Goal: Task Accomplishment & Management: Manage account settings

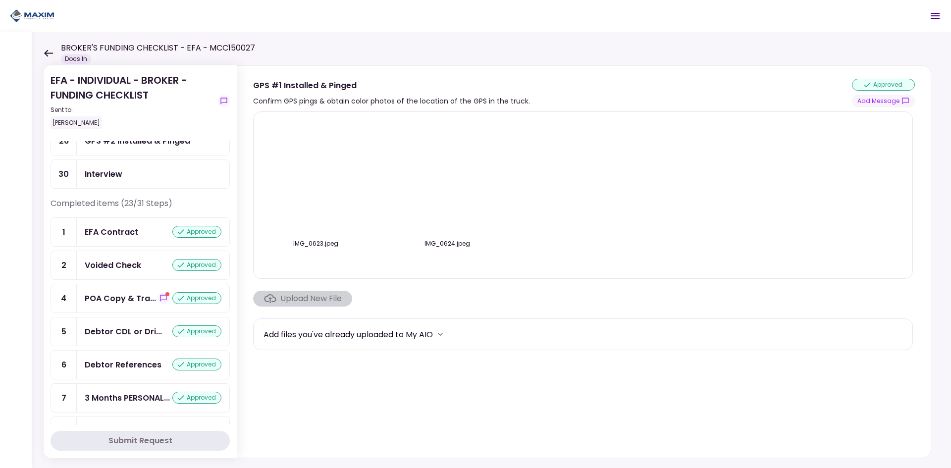
scroll to position [99, 0]
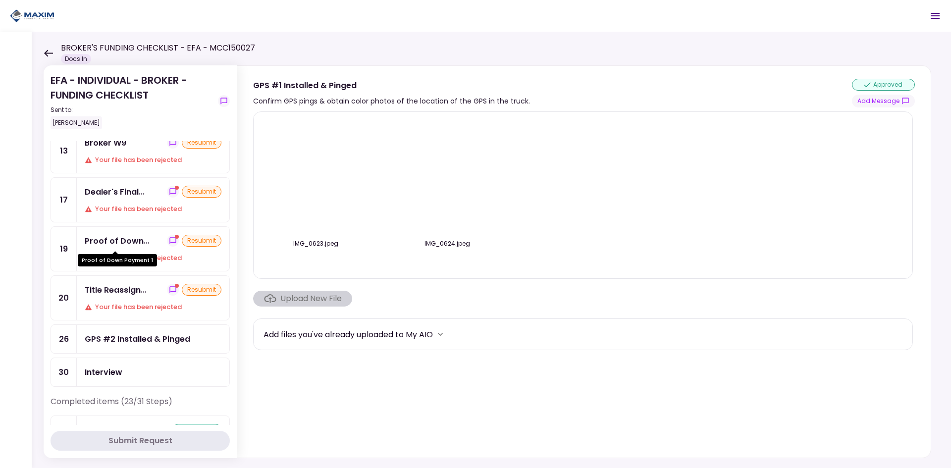
click at [114, 240] on div "Proof of Down..." at bounding box center [117, 241] width 65 height 12
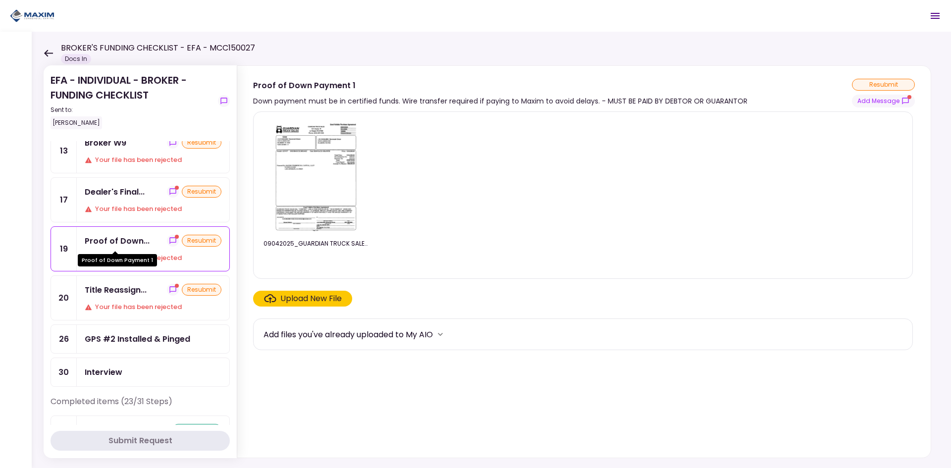
click at [115, 240] on div "Proof of Down..." at bounding box center [117, 241] width 65 height 12
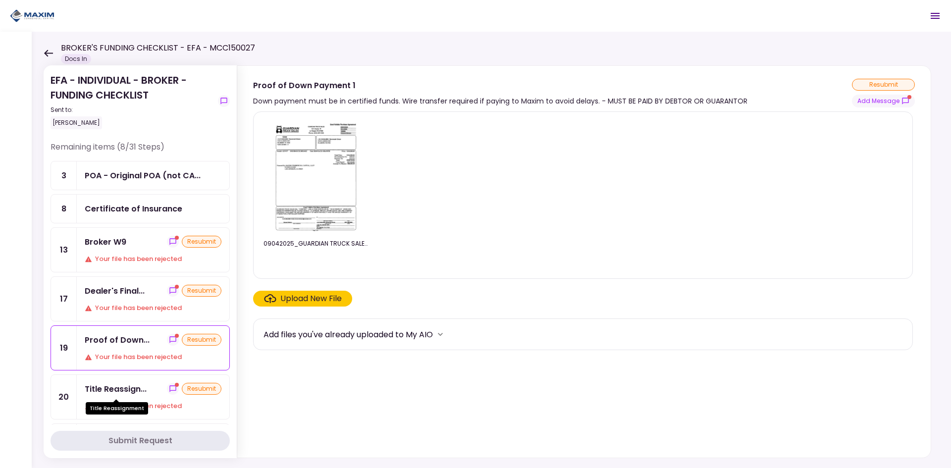
click at [89, 386] on div "Title Reassign..." at bounding box center [116, 389] width 62 height 12
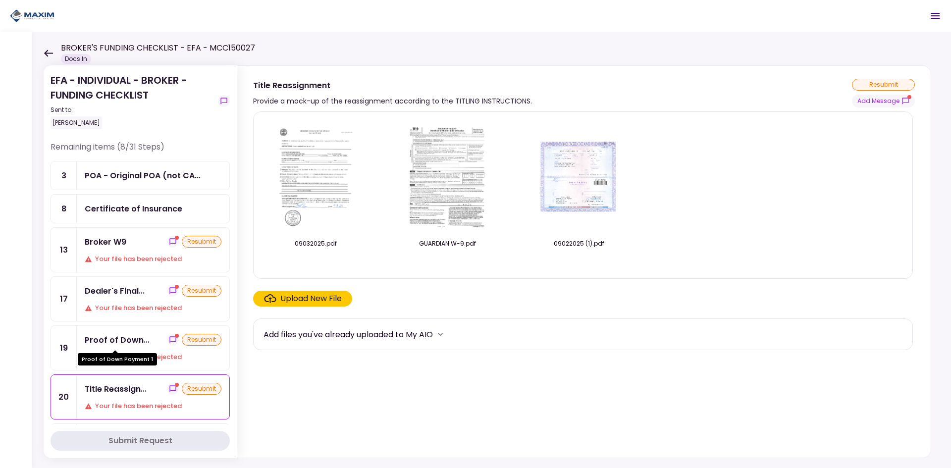
click at [120, 336] on div "Proof of Down..." at bounding box center [117, 340] width 65 height 12
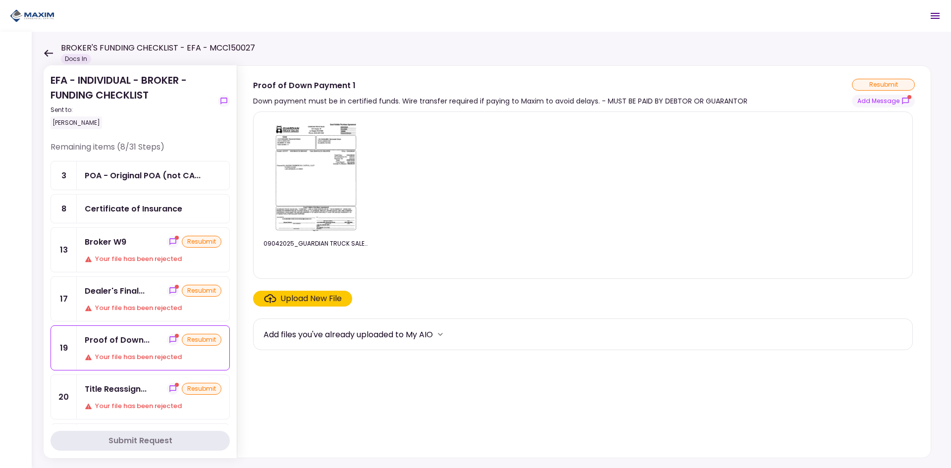
click at [101, 236] on div "Broker W9" at bounding box center [106, 242] width 42 height 12
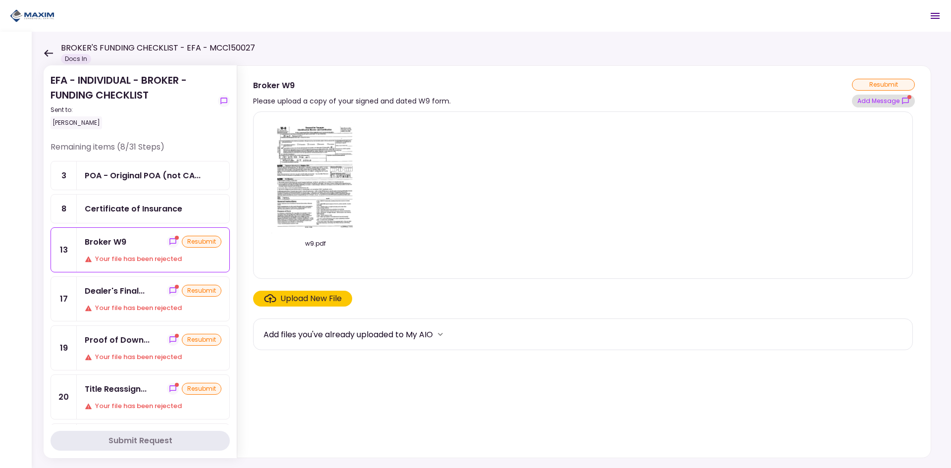
click at [878, 102] on button "Add Message" at bounding box center [883, 101] width 63 height 13
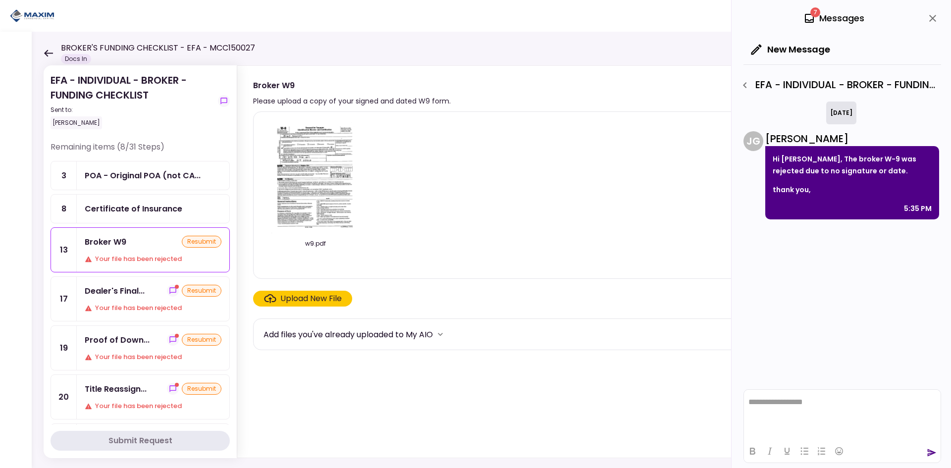
click at [324, 174] on img at bounding box center [315, 176] width 88 height 113
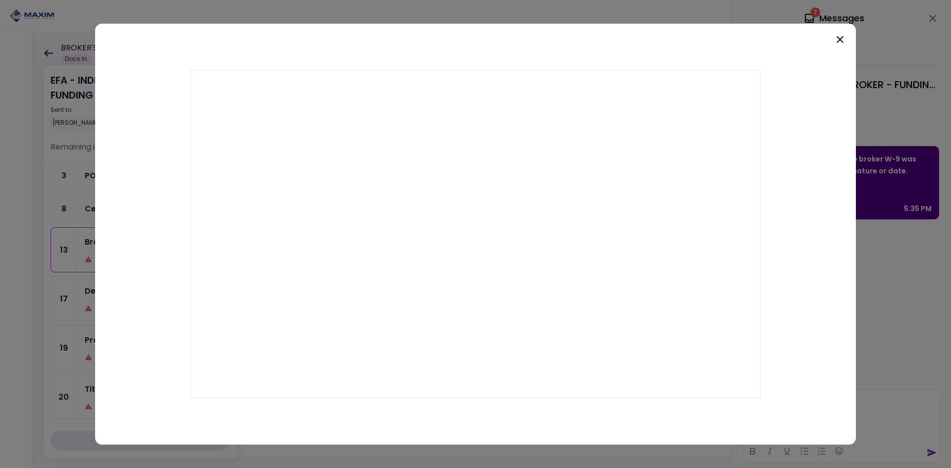
click at [841, 44] on icon at bounding box center [840, 39] width 12 height 12
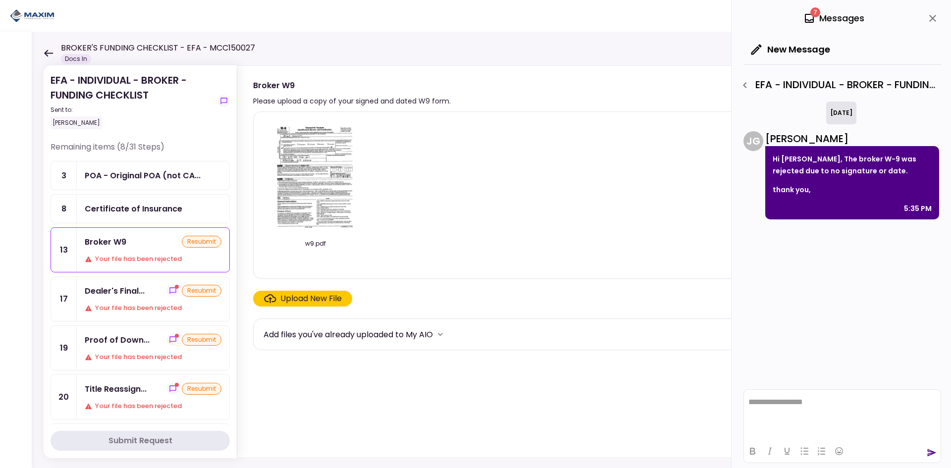
click at [141, 304] on div "Your file has been rejected" at bounding box center [153, 308] width 137 height 10
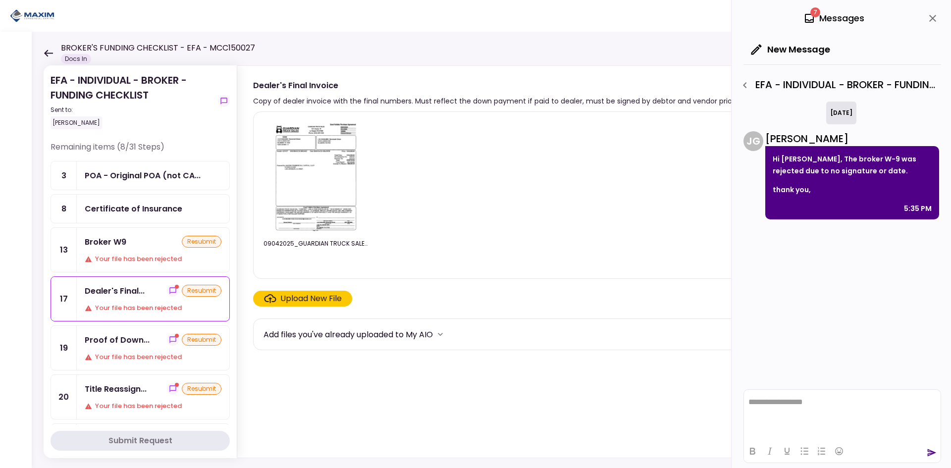
click at [933, 16] on icon "close" at bounding box center [933, 18] width 12 height 12
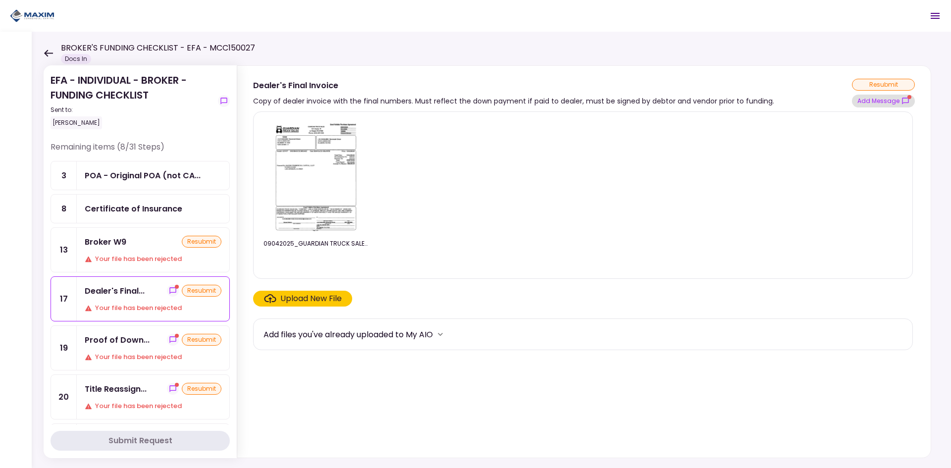
click at [883, 103] on button "Add Message" at bounding box center [883, 101] width 63 height 13
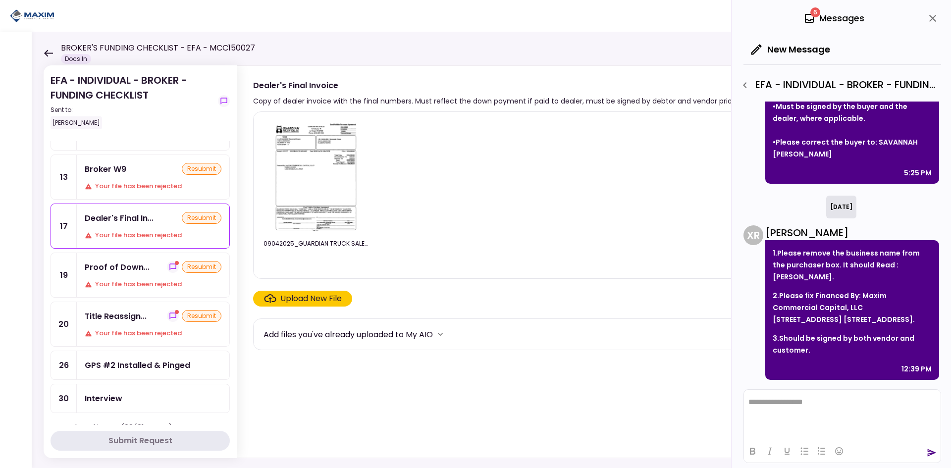
scroll to position [50, 0]
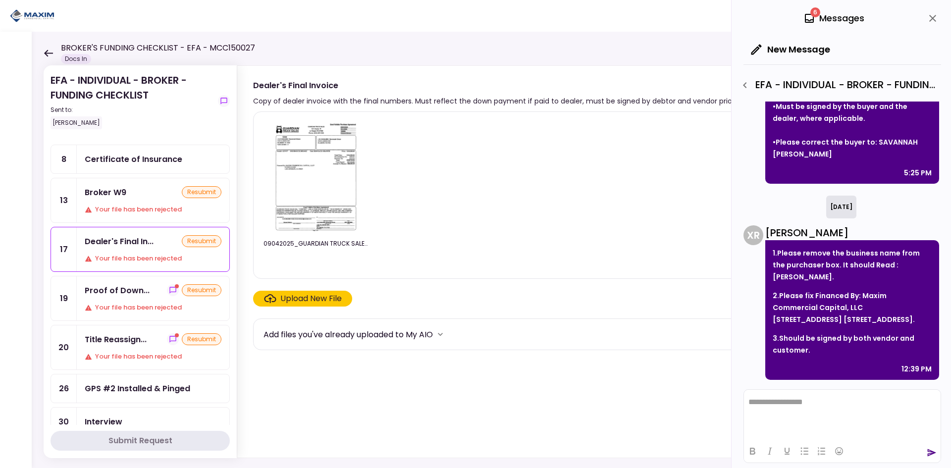
click at [121, 189] on div "Broker W9" at bounding box center [106, 192] width 42 height 12
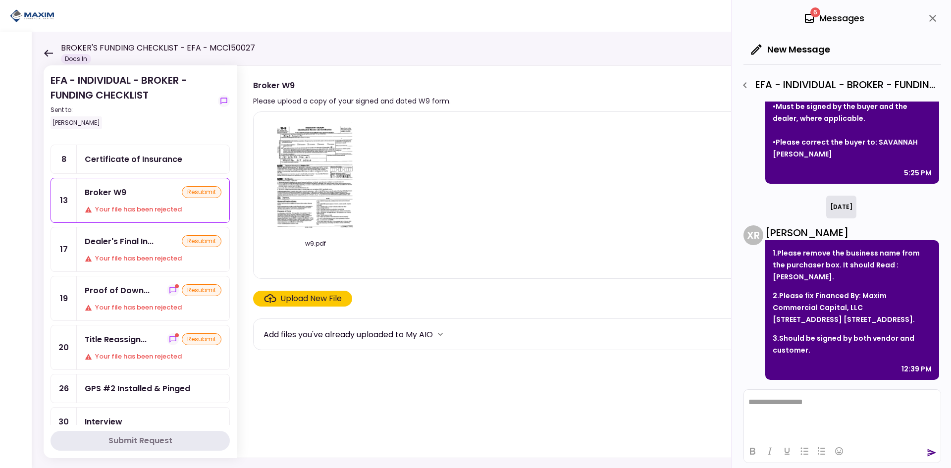
click at [311, 300] on div "Upload New File" at bounding box center [310, 299] width 61 height 12
click at [0, 0] on input "Upload New File" at bounding box center [0, 0] width 0 height 0
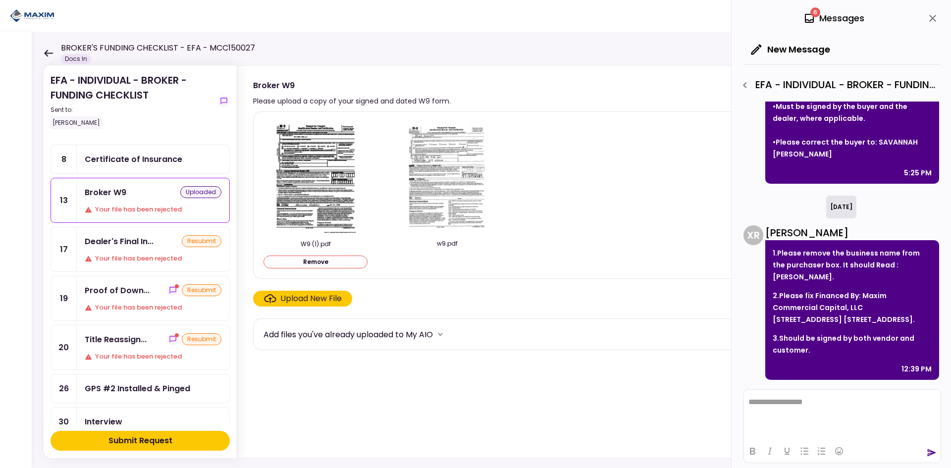
click at [141, 433] on button "Submit Request" at bounding box center [140, 441] width 179 height 20
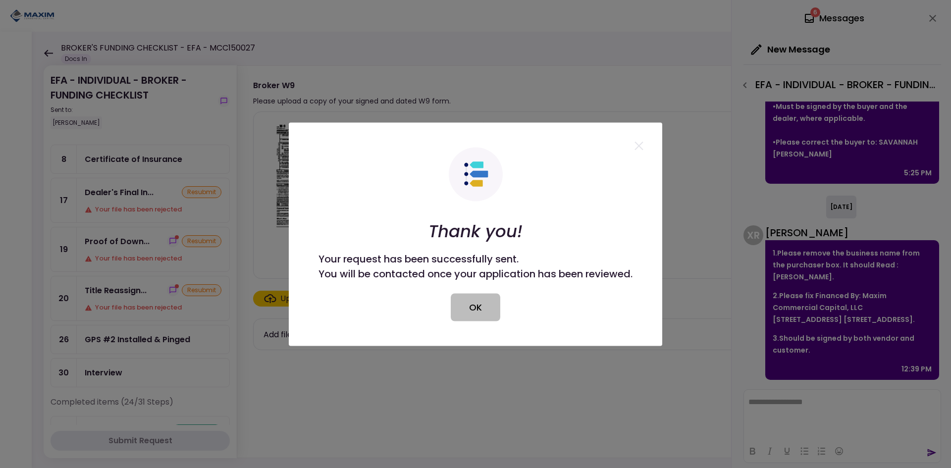
click at [481, 309] on button "OK" at bounding box center [476, 307] width 50 height 28
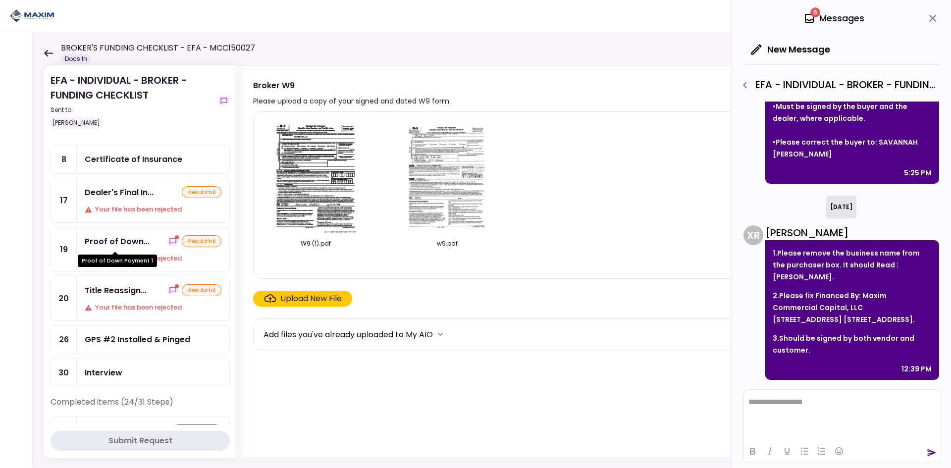
click at [117, 242] on div "Proof of Down..." at bounding box center [117, 241] width 65 height 12
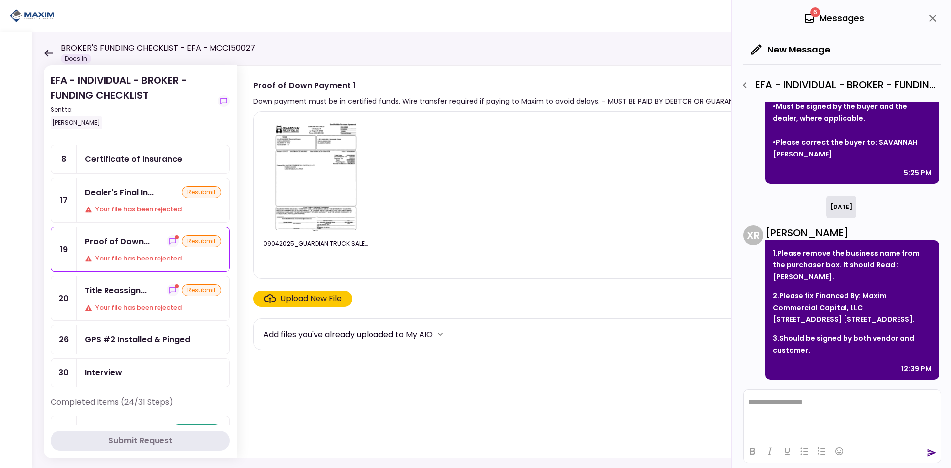
click at [932, 18] on icon "close" at bounding box center [933, 18] width 12 height 12
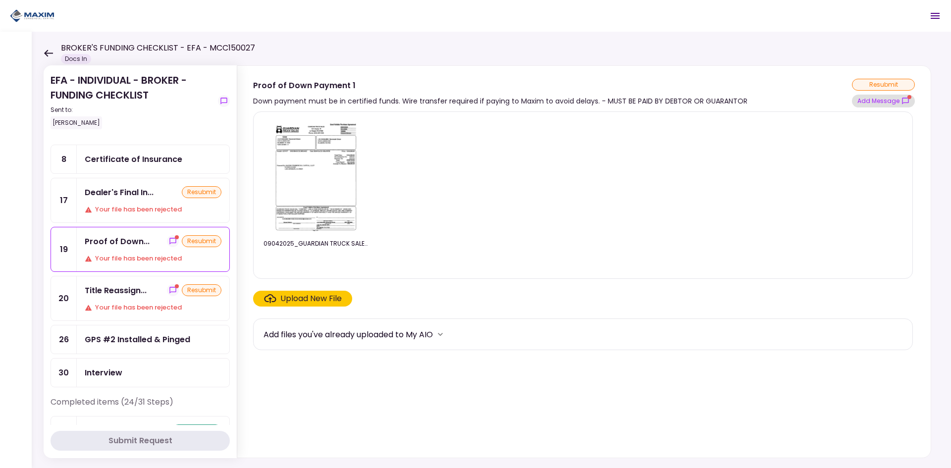
click at [885, 99] on button "Add Message" at bounding box center [883, 101] width 63 height 13
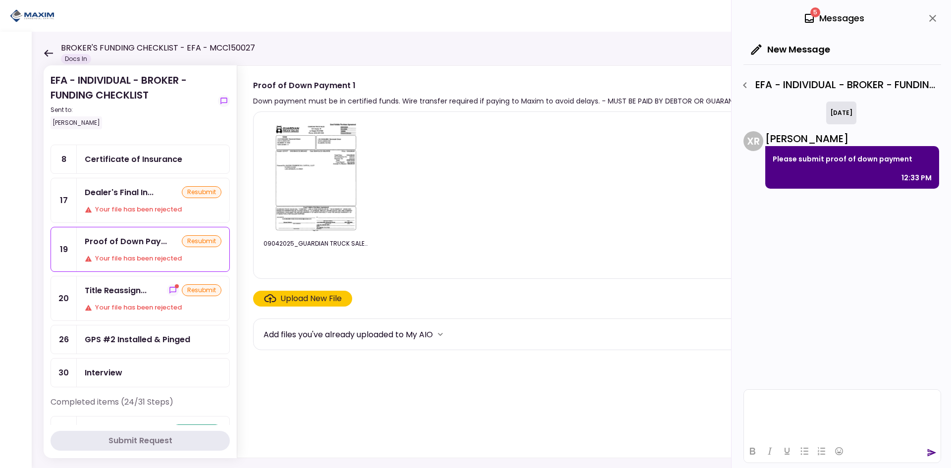
click at [792, 397] on html at bounding box center [842, 402] width 197 height 24
click at [759, 404] on p "**********" at bounding box center [842, 398] width 188 height 18
drag, startPoint x: 800, startPoint y: 400, endPoint x: 1566, endPoint y: 815, distance: 871.3
click at [800, 400] on p "**********" at bounding box center [842, 393] width 188 height 27
click at [929, 455] on icon "send" at bounding box center [932, 452] width 9 height 7
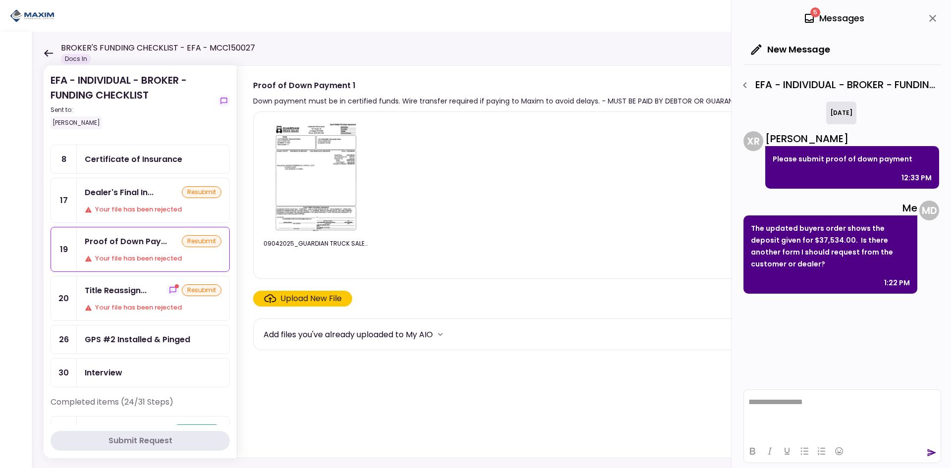
click at [136, 288] on div "Title Reassign..." at bounding box center [116, 290] width 62 height 12
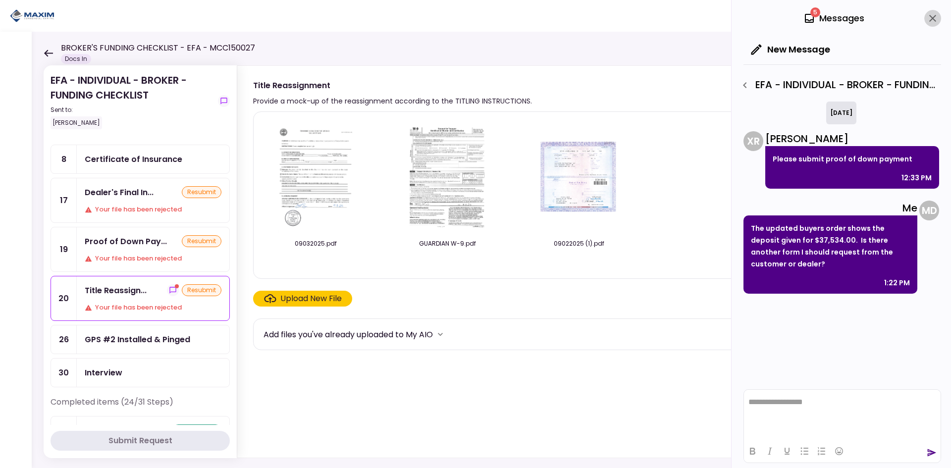
click at [936, 21] on icon "close" at bounding box center [932, 18] width 7 height 7
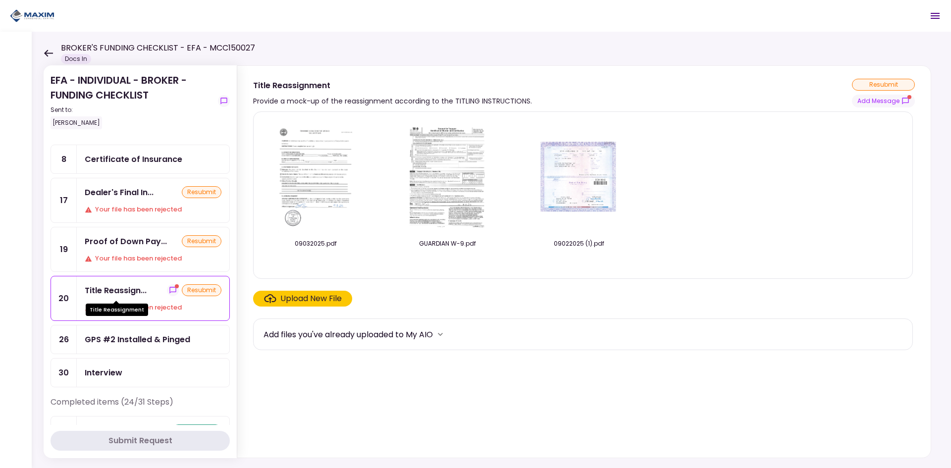
click at [121, 286] on div "Title Reassign..." at bounding box center [116, 290] width 62 height 12
click at [882, 99] on button "Add Message" at bounding box center [883, 101] width 63 height 13
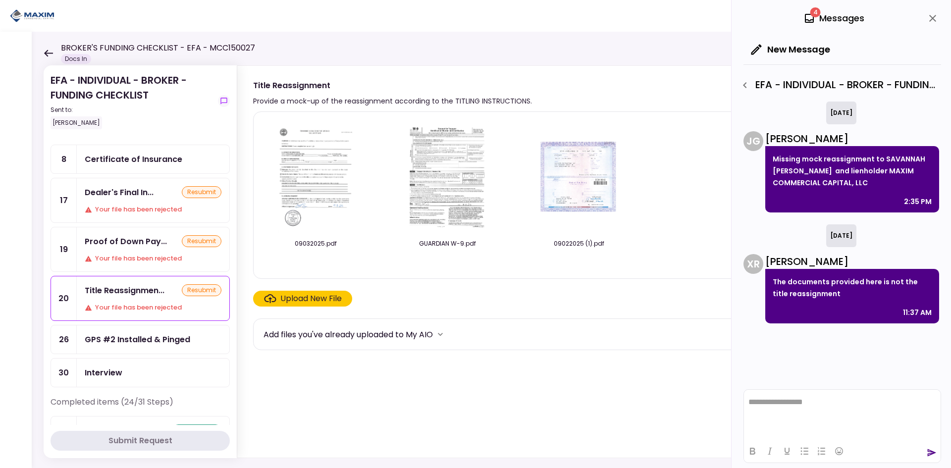
click at [578, 168] on img at bounding box center [578, 177] width 99 height 76
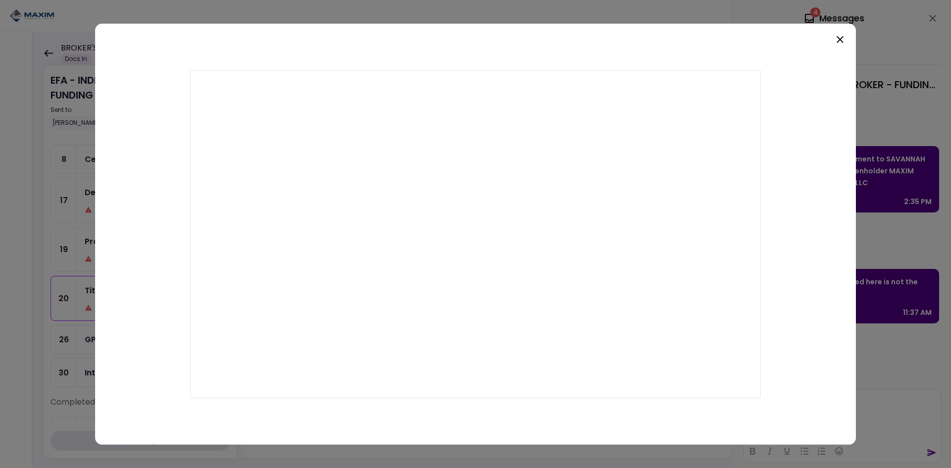
click at [833, 49] on div at bounding box center [475, 233] width 761 height 421
click at [835, 39] on icon at bounding box center [840, 39] width 12 height 12
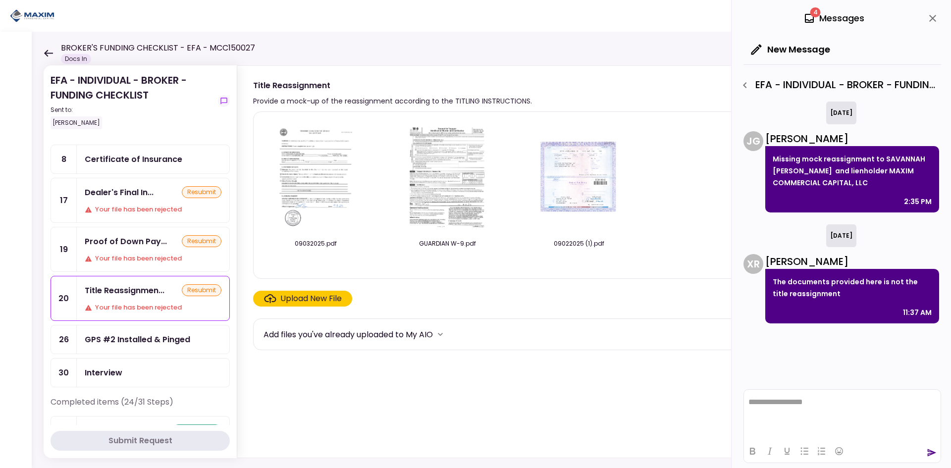
click at [316, 174] on img at bounding box center [316, 176] width 88 height 113
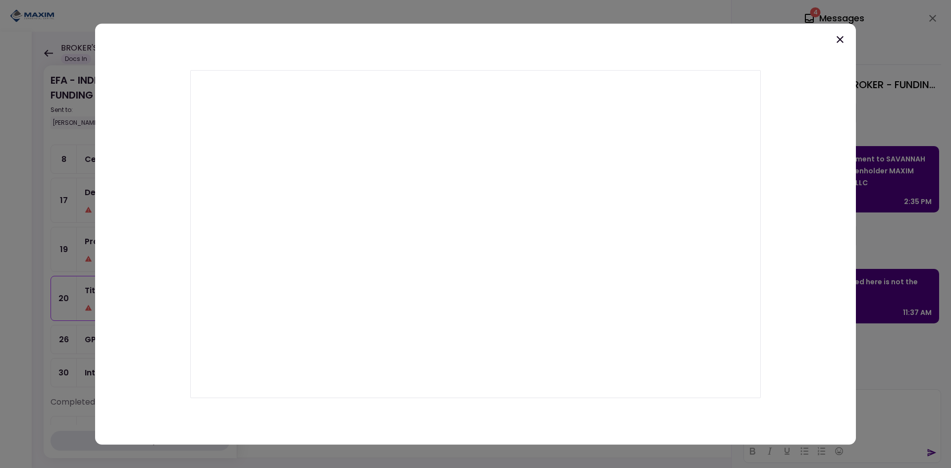
click at [847, 40] on div at bounding box center [475, 233] width 761 height 421
click at [843, 39] on icon at bounding box center [840, 39] width 12 height 12
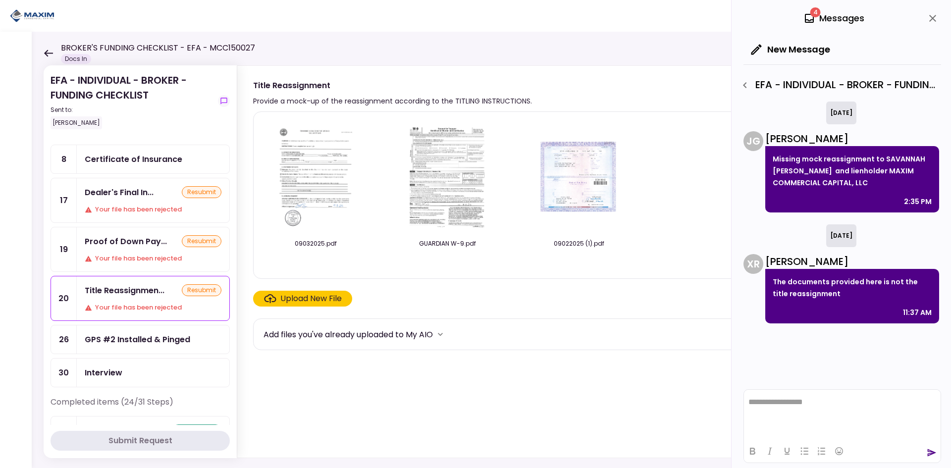
click at [577, 181] on img at bounding box center [578, 177] width 99 height 76
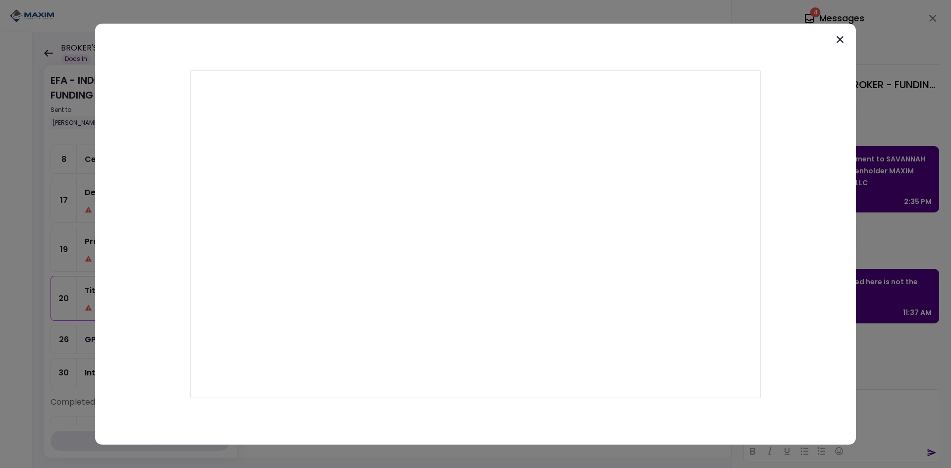
click at [838, 43] on icon at bounding box center [840, 39] width 12 height 12
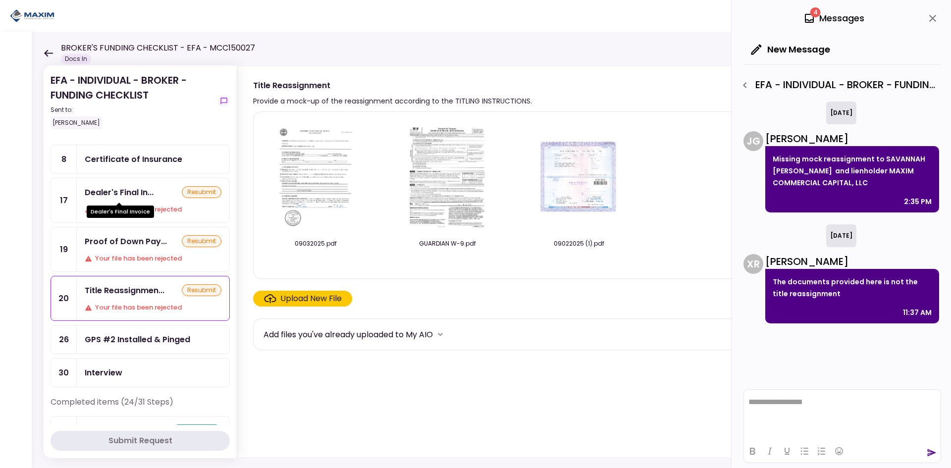
click at [89, 190] on div "Dealer's Final In..." at bounding box center [119, 192] width 69 height 12
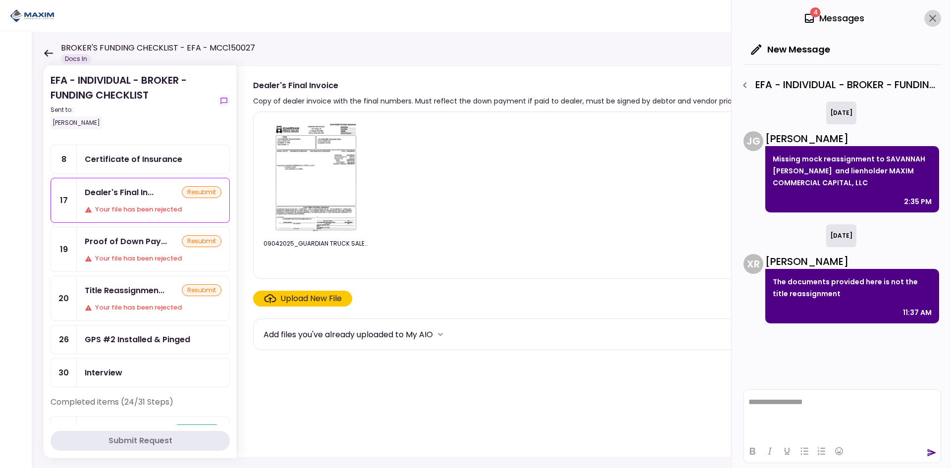
click at [936, 14] on icon "close" at bounding box center [933, 18] width 12 height 12
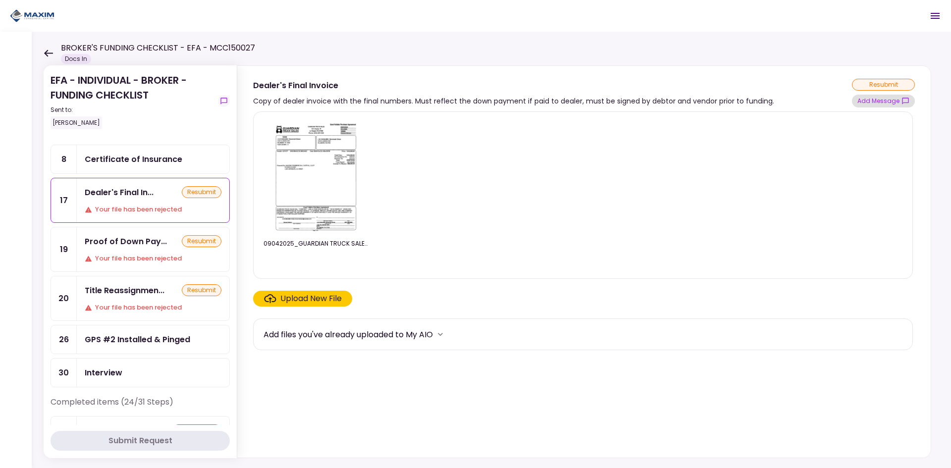
click at [885, 100] on button "Add Message" at bounding box center [883, 101] width 63 height 13
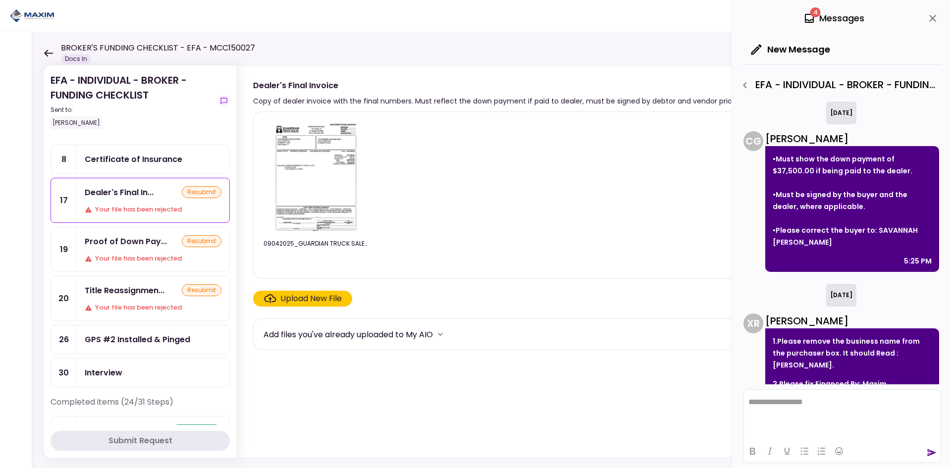
scroll to position [88, 0]
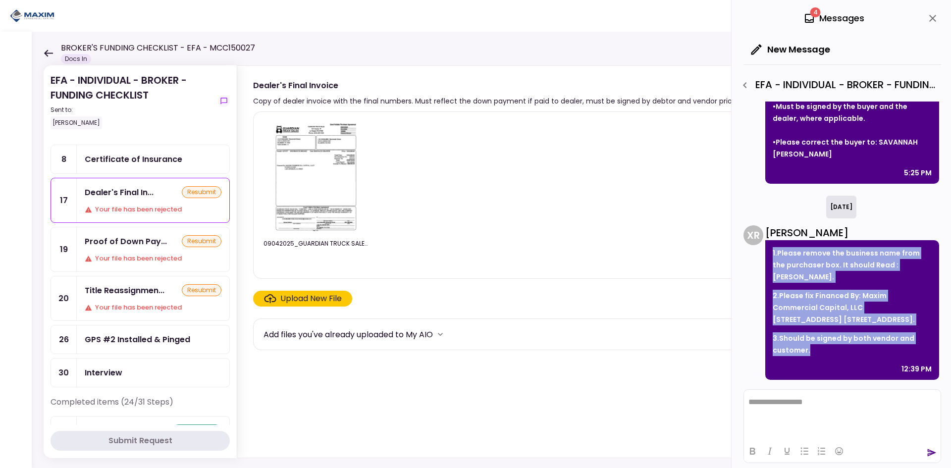
drag, startPoint x: 814, startPoint y: 352, endPoint x: 770, endPoint y: 253, distance: 108.9
click at [770, 253] on div "1.Please remove the business name from the purchaser box. It should Read : [PER…" at bounding box center [852, 310] width 174 height 140
copy div "1.Please remove the business name from the purchaser box. It should Read : [PER…"
click at [833, 303] on p "2.Please fix Financed By: Maxim Commercial Capital, LLC [STREET_ADDRESS] [STREE…" at bounding box center [852, 308] width 159 height 36
drag, startPoint x: 805, startPoint y: 355, endPoint x: 772, endPoint y: 254, distance: 105.9
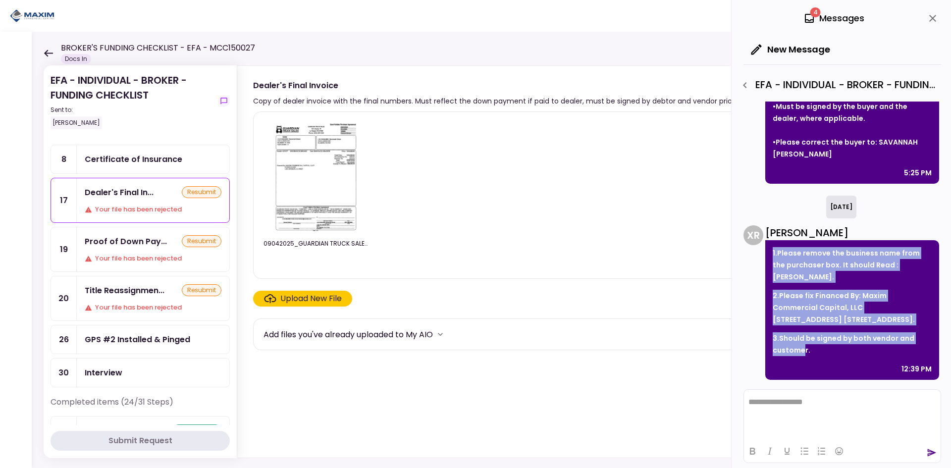
click at [772, 254] on div "1.Please remove the business name from the purchaser box. It should Read : [PER…" at bounding box center [852, 310] width 174 height 140
copy div "1.Please remove the business name from the purchaser box. It should Read : [PER…"
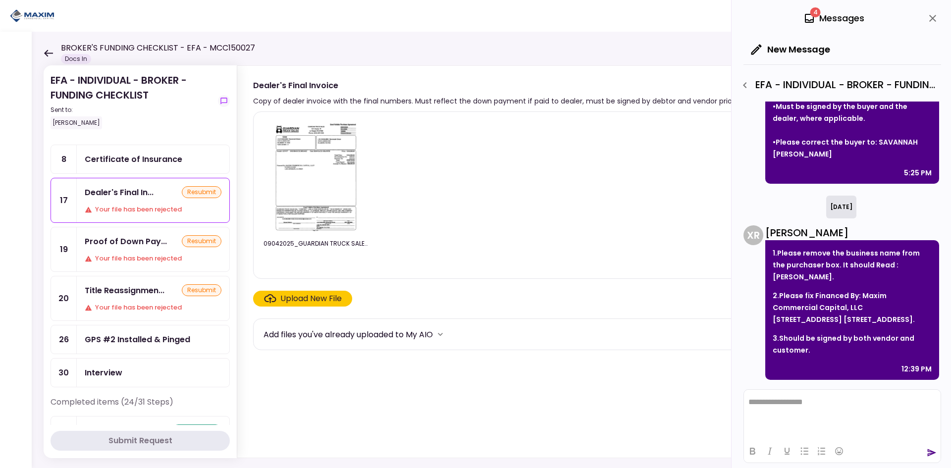
click at [863, 347] on p "3.Should be signed by both vendor and customer." at bounding box center [852, 344] width 159 height 24
click at [117, 292] on div "Title Reassignmen..." at bounding box center [125, 290] width 80 height 12
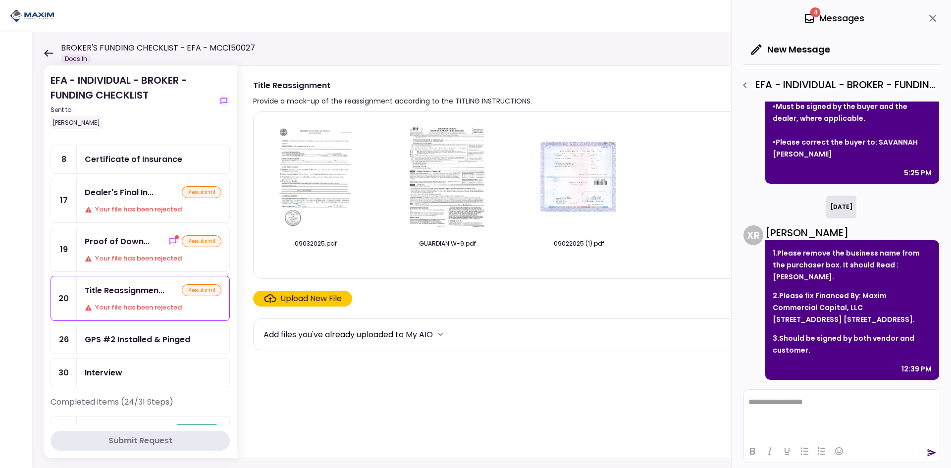
click at [133, 286] on div "Title Reassignmen..." at bounding box center [125, 290] width 80 height 12
click at [936, 18] on icon "close" at bounding box center [933, 18] width 12 height 12
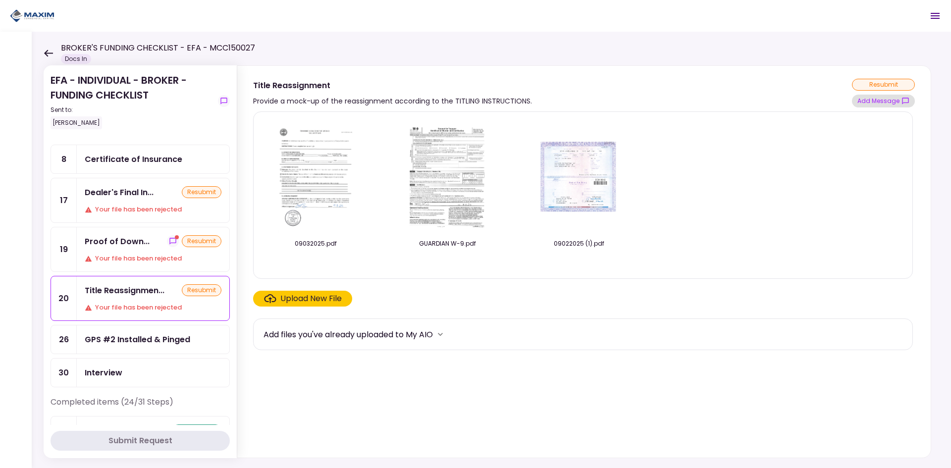
click at [884, 102] on button "Add Message" at bounding box center [883, 101] width 63 height 13
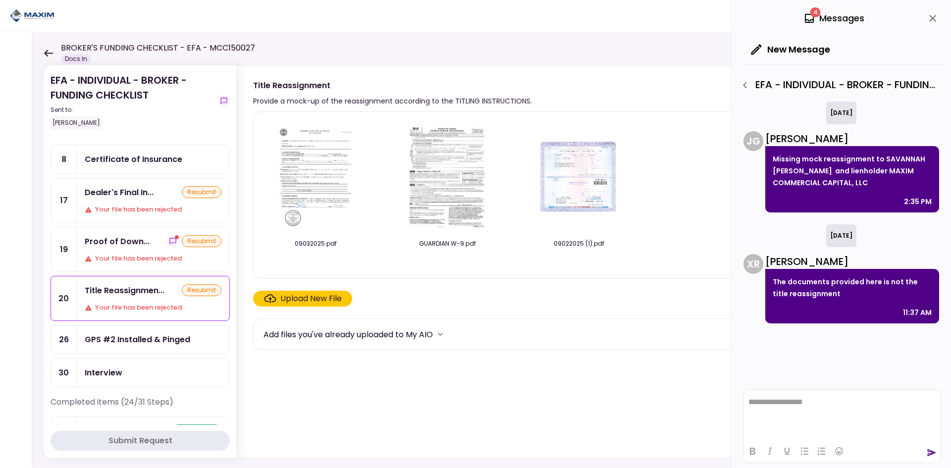
drag, startPoint x: 824, startPoint y: 175, endPoint x: 772, endPoint y: 159, distance: 54.5
click at [772, 159] on div "Missing mock reassignment to SAVANNAH [PERSON_NAME] and lienholder MAXIM COMMER…" at bounding box center [852, 179] width 174 height 66
copy p "Missing mock reassignment to SAVANNAH [PERSON_NAME] and lienholder MAXIM COMMER…"
click at [591, 171] on img at bounding box center [578, 177] width 99 height 76
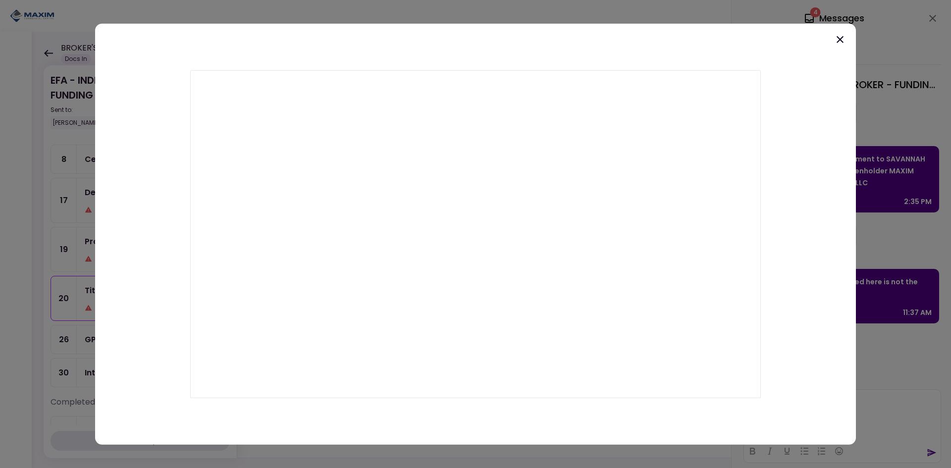
click at [836, 44] on icon at bounding box center [840, 39] width 12 height 12
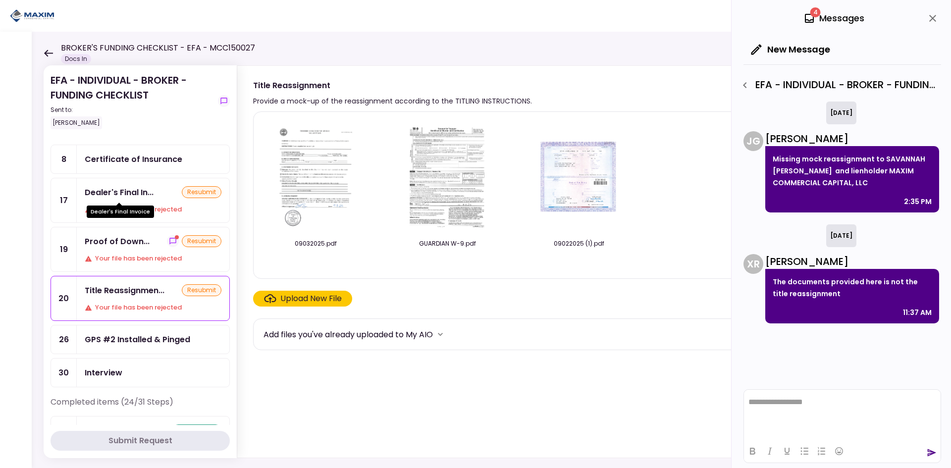
click at [125, 192] on div "Dealer's Final In..." at bounding box center [119, 192] width 69 height 12
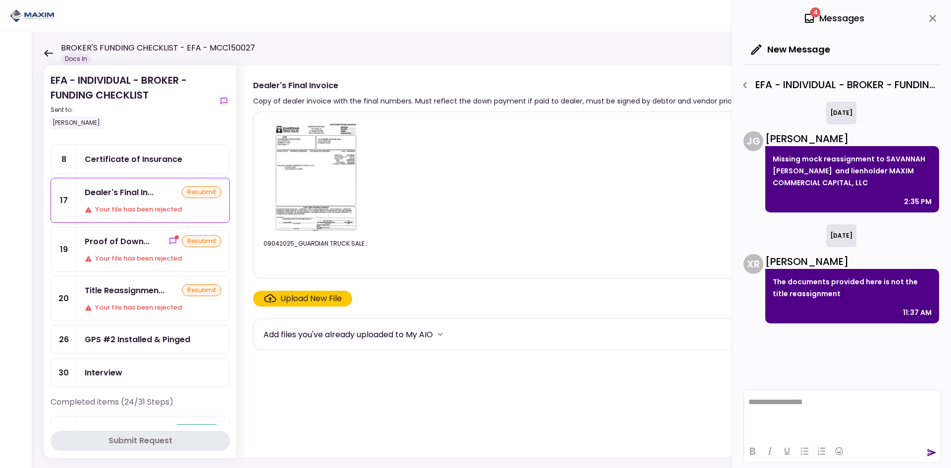
click at [931, 22] on icon "close" at bounding box center [933, 18] width 12 height 12
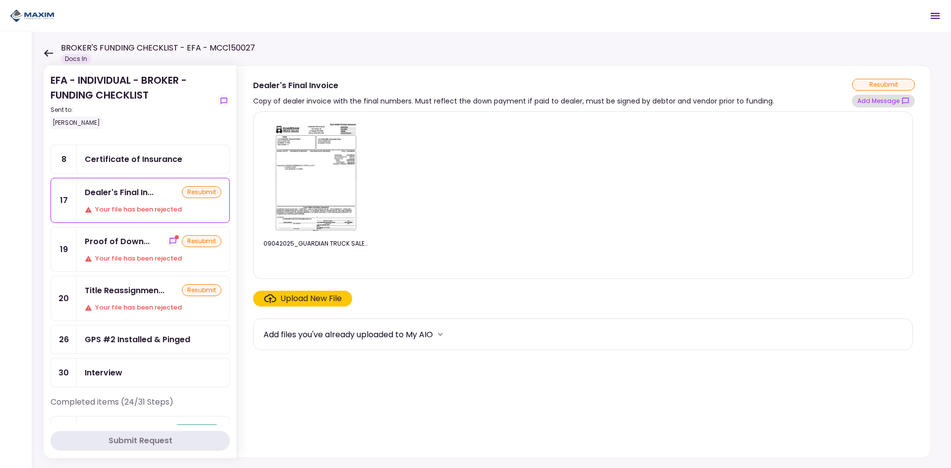
click at [887, 104] on button "Add Message" at bounding box center [883, 101] width 63 height 13
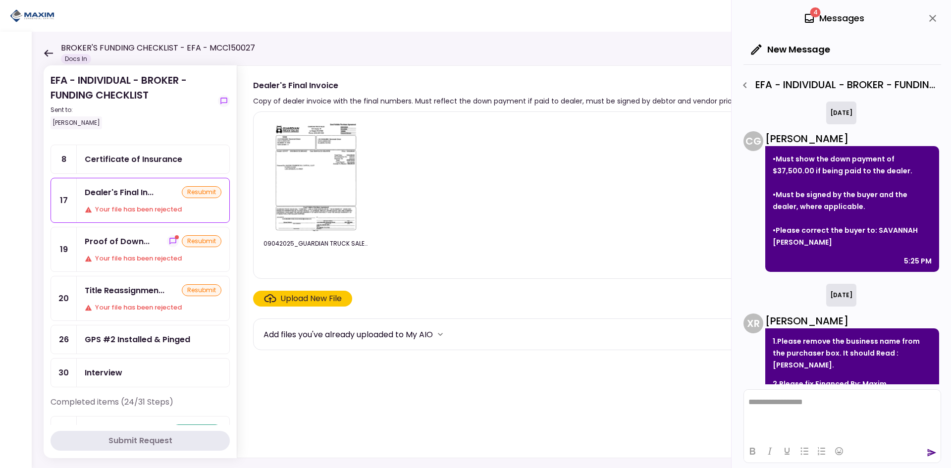
click at [931, 12] on button "close" at bounding box center [932, 18] width 17 height 17
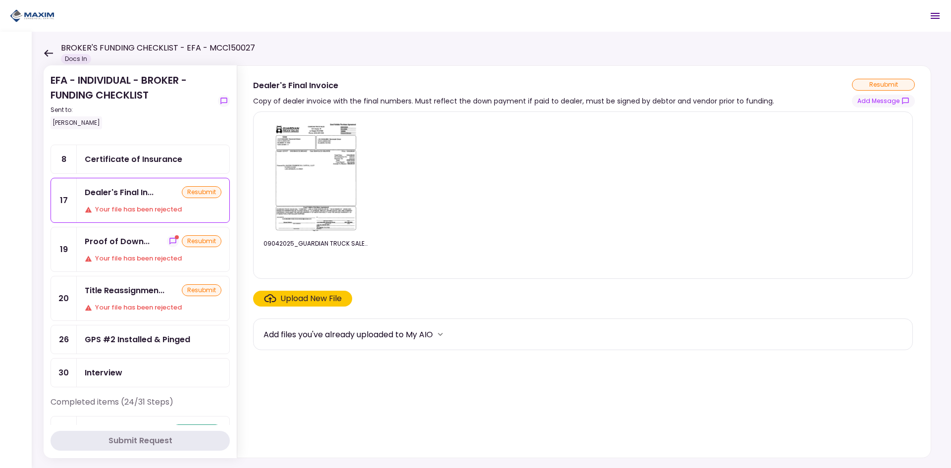
click at [111, 293] on div "Title Reassignmen..." at bounding box center [125, 290] width 80 height 12
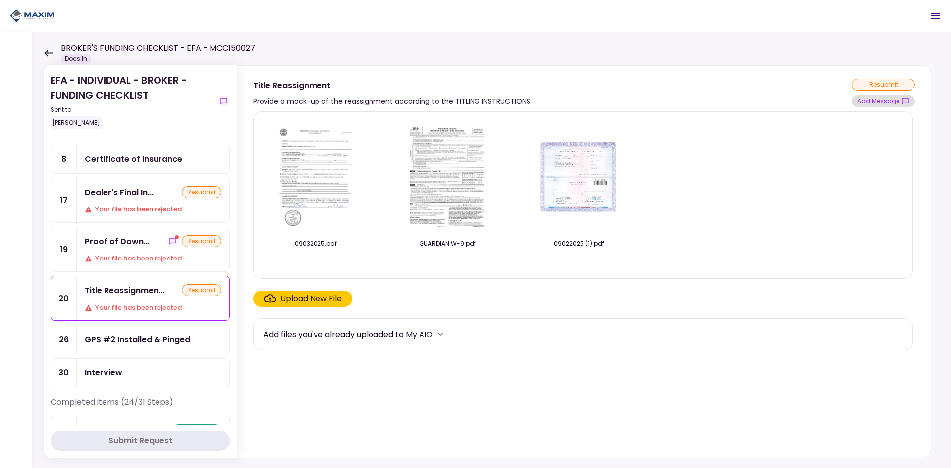
click at [879, 99] on button "Add Message" at bounding box center [883, 101] width 63 height 13
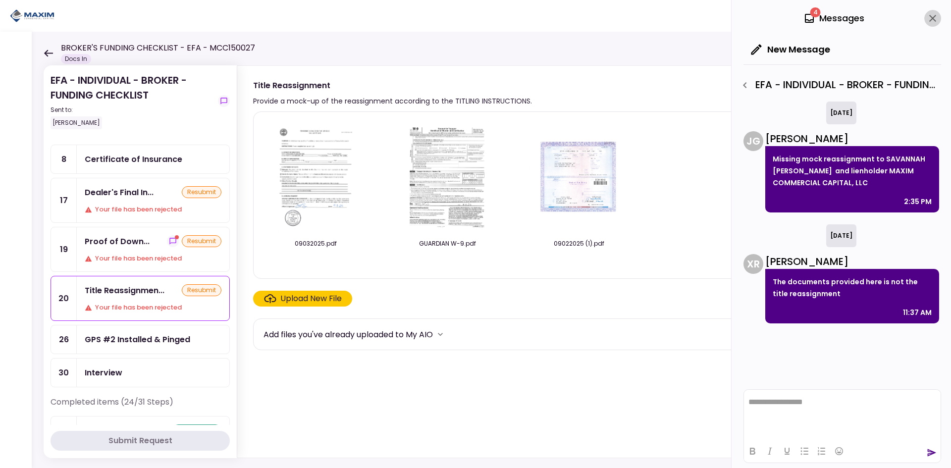
click at [935, 19] on icon "close" at bounding box center [933, 18] width 12 height 12
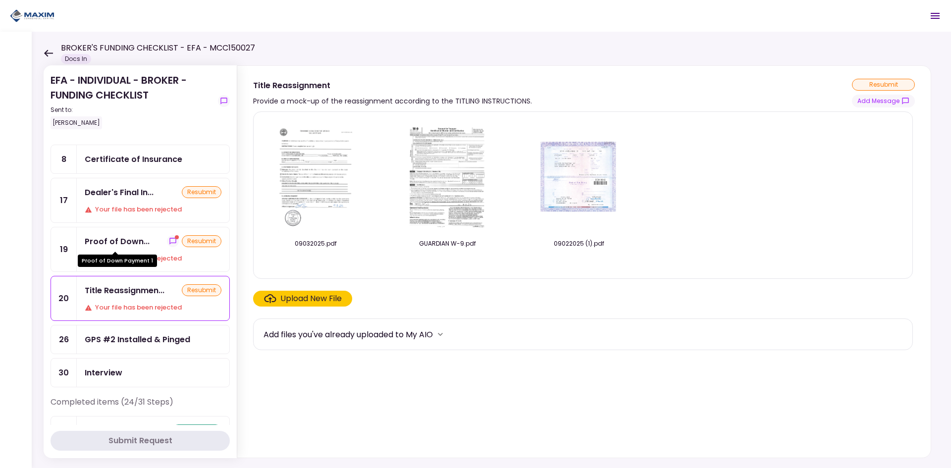
click at [127, 242] on div "Proof of Down..." at bounding box center [117, 241] width 65 height 12
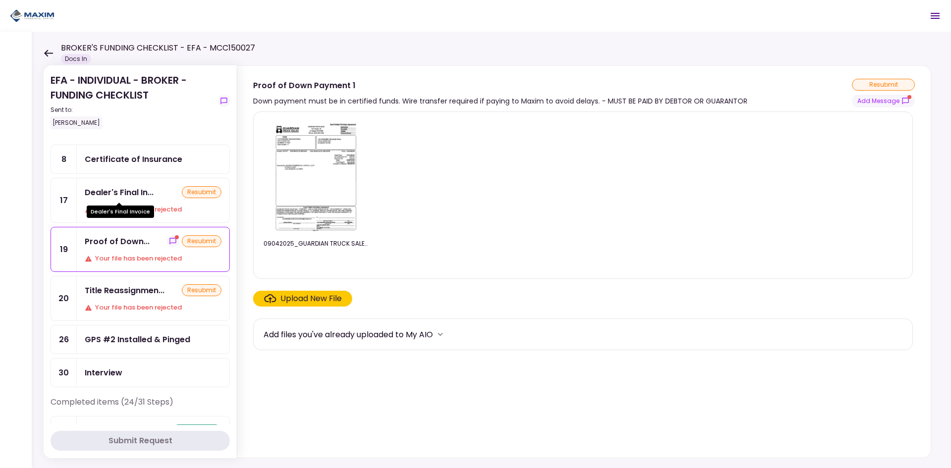
click at [126, 188] on div "Dealer's Final In..." at bounding box center [119, 192] width 69 height 12
click at [883, 100] on button "Add Message" at bounding box center [883, 101] width 63 height 13
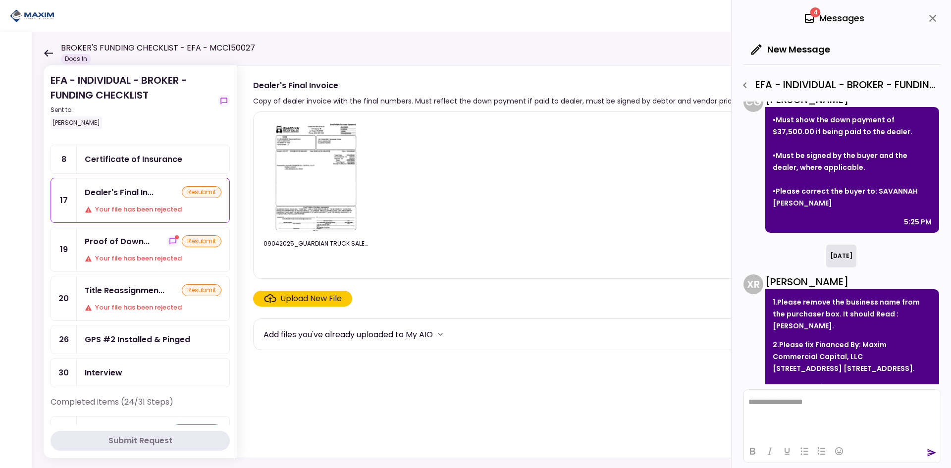
scroll to position [88, 0]
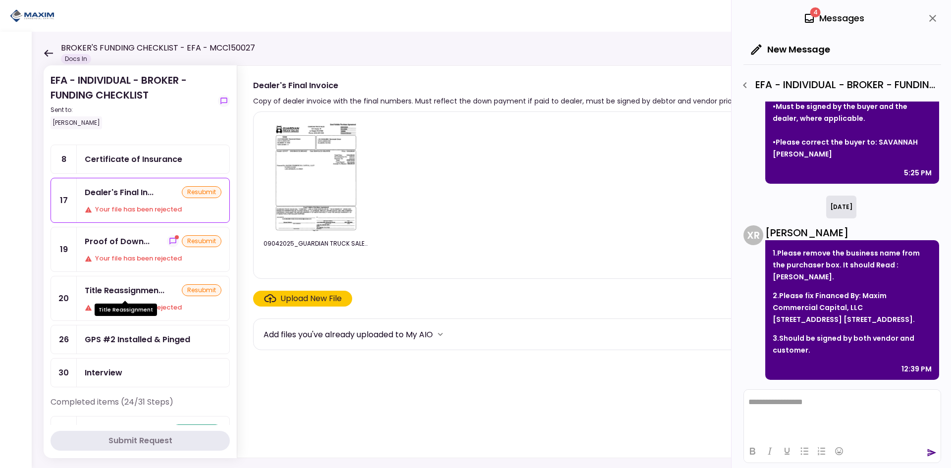
click at [115, 291] on div "Title Reassignmen..." at bounding box center [125, 290] width 80 height 12
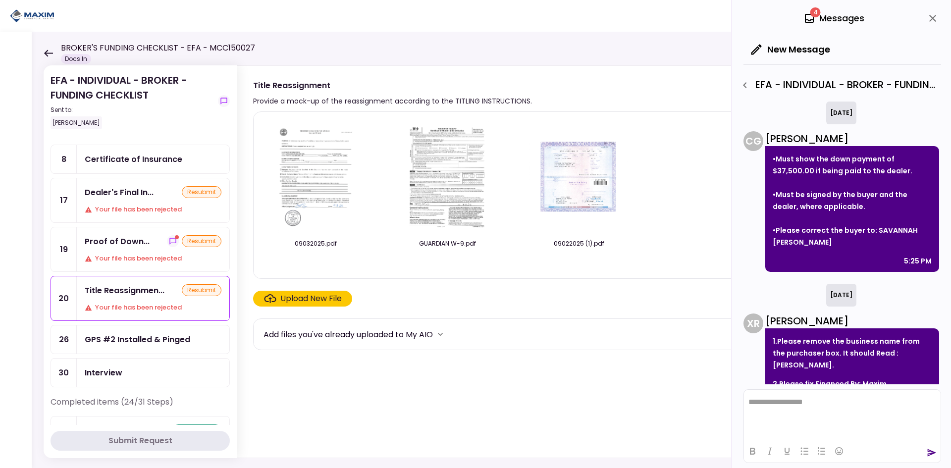
click at [922, 13] on div "4 Messages" at bounding box center [842, 18] width 198 height 37
click at [936, 19] on icon "close" at bounding box center [933, 18] width 12 height 12
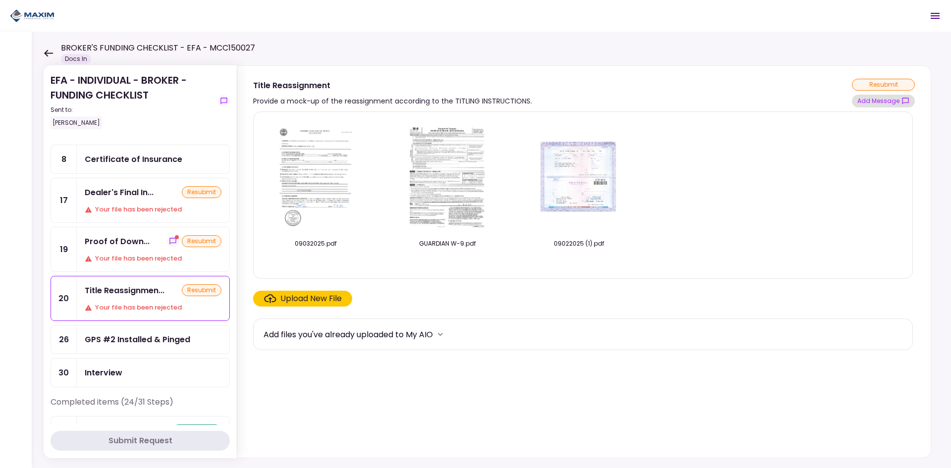
click at [871, 104] on button "Add Message" at bounding box center [883, 101] width 63 height 13
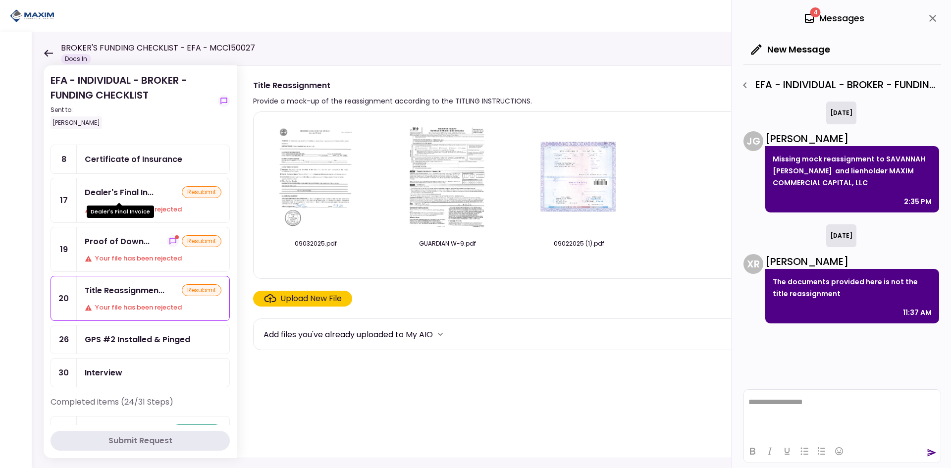
click at [109, 196] on div "Dealer's Final In..." at bounding box center [119, 192] width 69 height 12
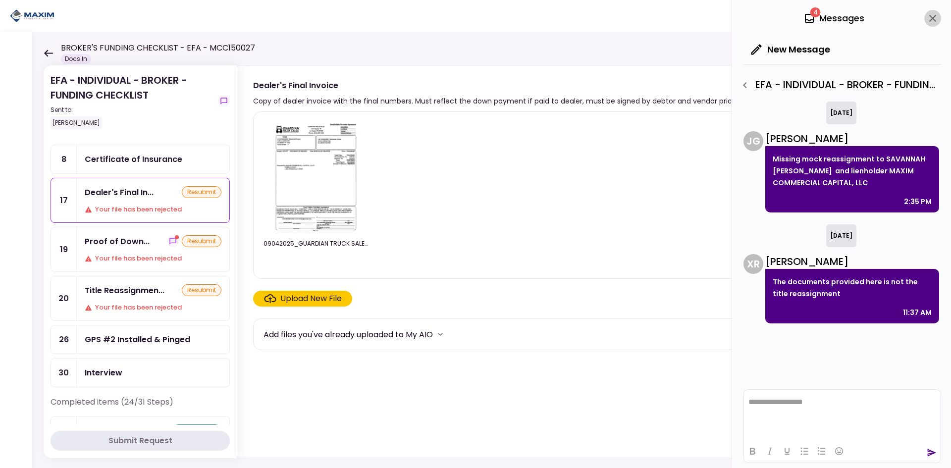
click at [931, 15] on icon "close" at bounding box center [933, 18] width 12 height 12
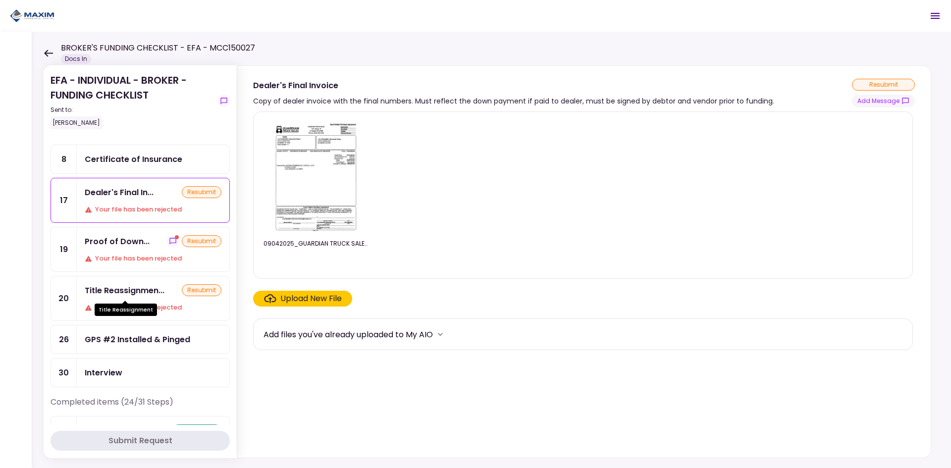
click at [119, 292] on div "Title Reassignmen..." at bounding box center [125, 290] width 80 height 12
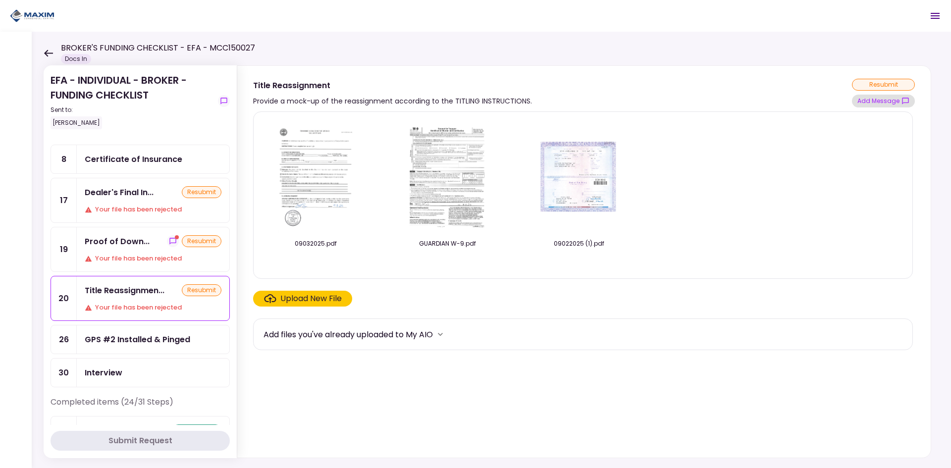
click at [887, 100] on button "Add Message" at bounding box center [883, 101] width 63 height 13
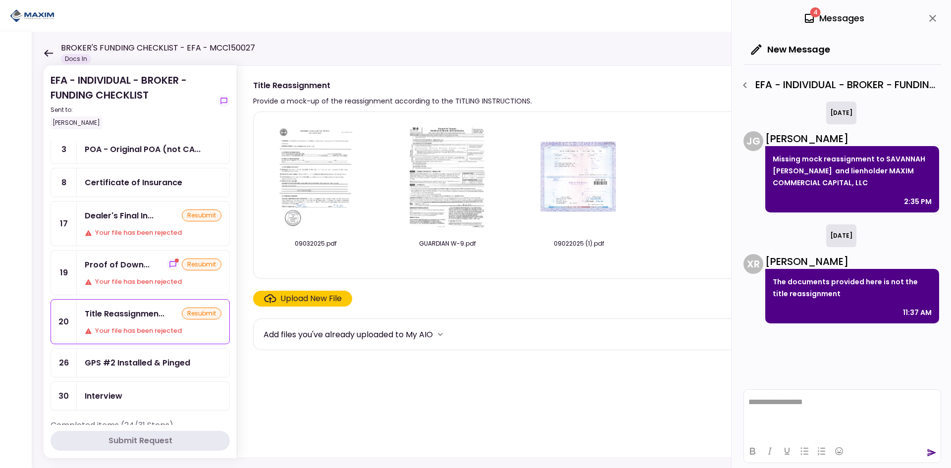
scroll to position [50, 0]
